Goal: Information Seeking & Learning: Learn about a topic

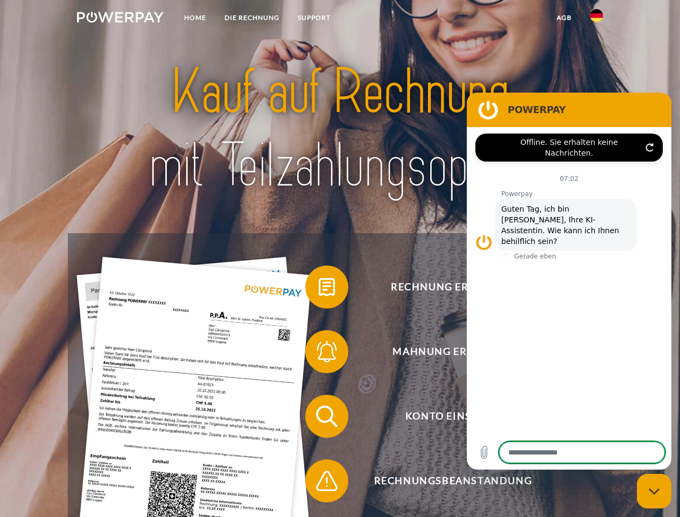
click at [120, 19] on img at bounding box center [120, 17] width 87 height 11
click at [597, 19] on img at bounding box center [596, 15] width 13 height 13
click at [564, 18] on link "agb" at bounding box center [564, 17] width 33 height 19
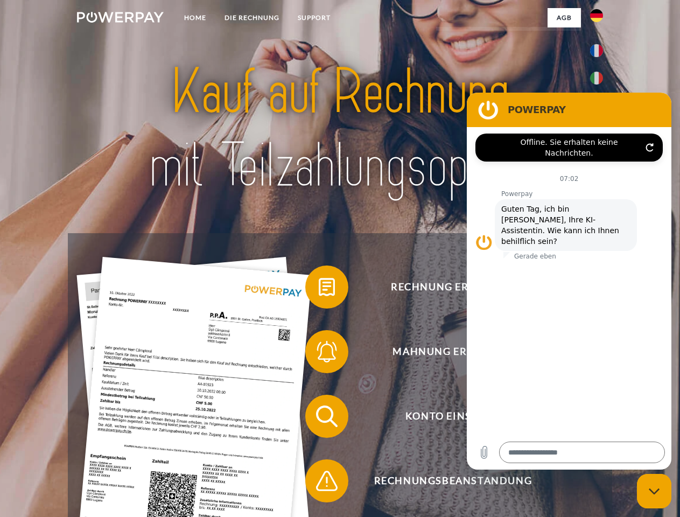
click at [319, 289] on span at bounding box center [311, 287] width 54 height 54
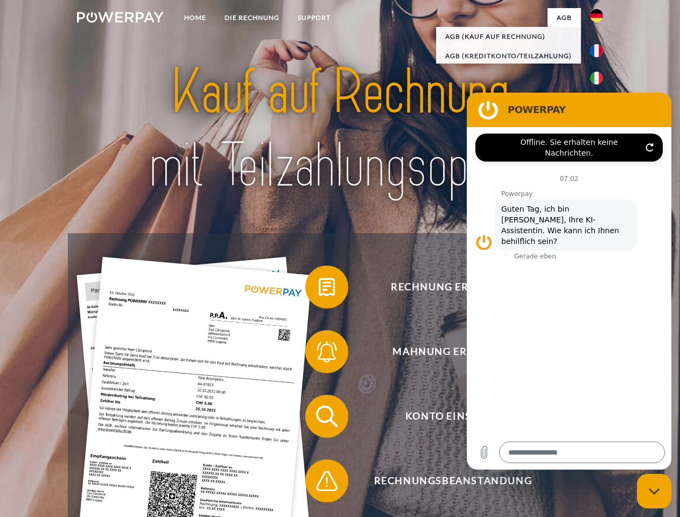
click at [319, 354] on span at bounding box center [311, 352] width 54 height 54
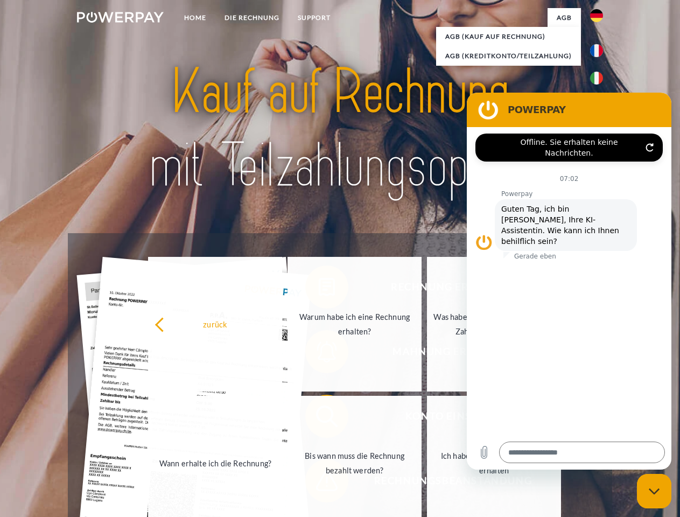
click at [319, 418] on link "Bis wann muss die Rechnung bezahlt werden?" at bounding box center [355, 463] width 134 height 135
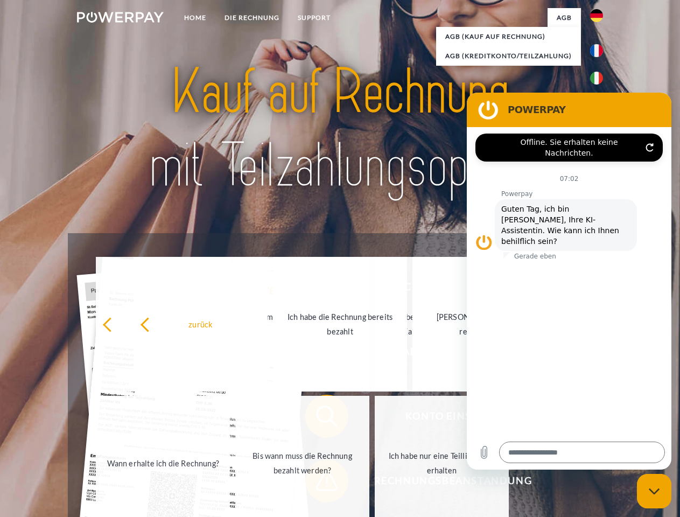
click at [319, 483] on span at bounding box center [311, 481] width 54 height 54
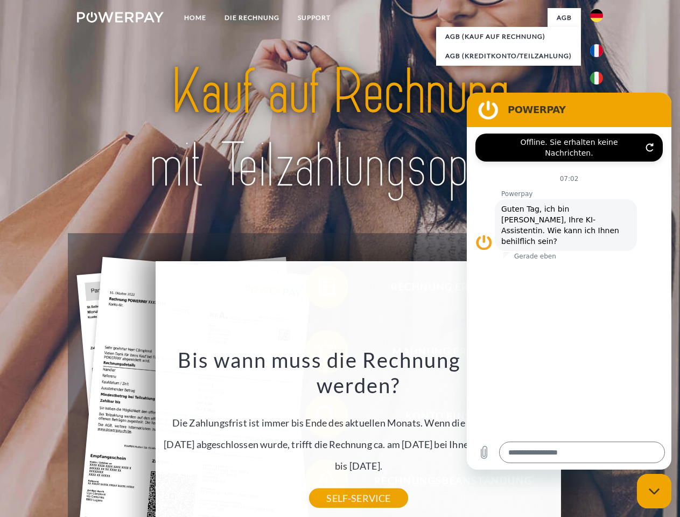
click at [654, 491] on icon "Messaging-Fenster schließen" at bounding box center [654, 491] width 11 height 7
type textarea "*"
